Goal: Browse casually

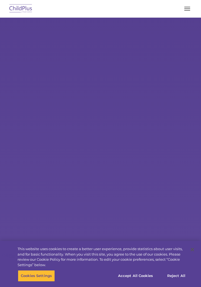
select select "MEDIUM"
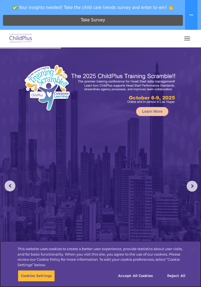
click at [142, 277] on button "Accept All Cookies" at bounding box center [135, 275] width 41 height 11
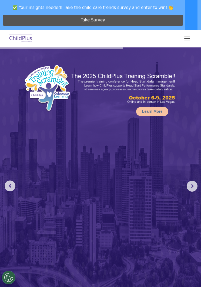
click at [20, 40] on img at bounding box center [20, 38] width 25 height 13
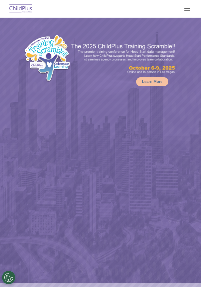
select select "MEDIUM"
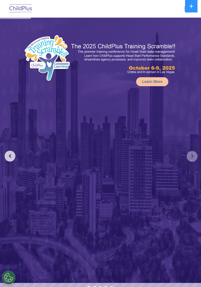
click at [189, 153] on rs-arrow at bounding box center [192, 156] width 11 height 11
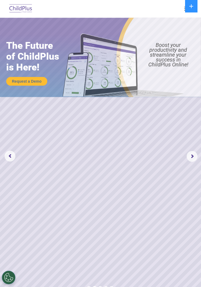
click at [197, 152] on rs-arrow at bounding box center [192, 156] width 11 height 11
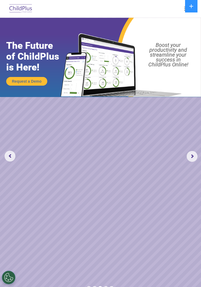
click at [195, 158] on rs-arrow at bounding box center [192, 156] width 11 height 11
click at [195, 155] on rs-arrow at bounding box center [192, 156] width 11 height 11
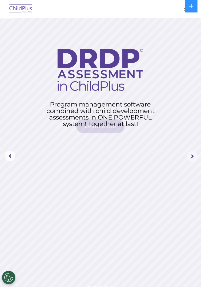
click at [192, 153] on rs-arrow at bounding box center [192, 156] width 11 height 11
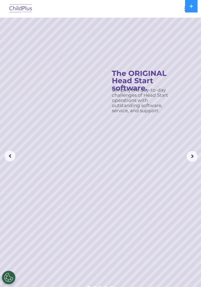
click at [194, 155] on rs-arrow at bounding box center [192, 156] width 11 height 11
click at [191, 155] on rs-arrow at bounding box center [192, 156] width 11 height 11
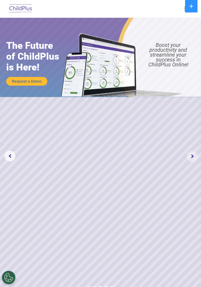
click at [197, 159] on rs-arrow at bounding box center [192, 156] width 11 height 11
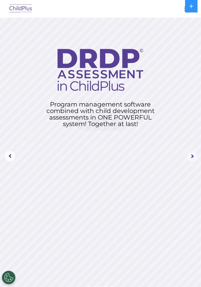
click at [197, 152] on rs-arrow at bounding box center [192, 156] width 11 height 11
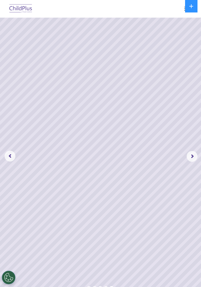
click at [196, 154] on rs-arrow at bounding box center [192, 156] width 11 height 11
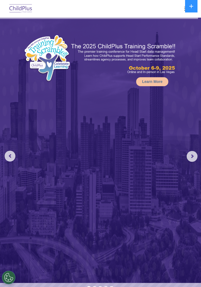
click at [190, 153] on rs-arrow at bounding box center [192, 156] width 11 height 11
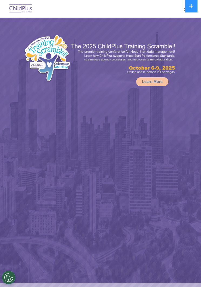
select select "MEDIUM"
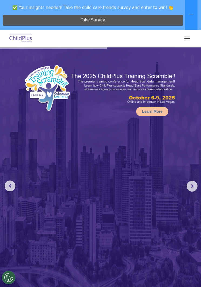
click at [188, 35] on button "button" at bounding box center [187, 38] width 11 height 9
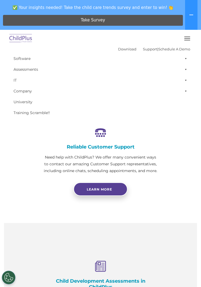
click at [191, 15] on icon at bounding box center [192, 15] width 4 height 1
